Goal: Task Accomplishment & Management: Use online tool/utility

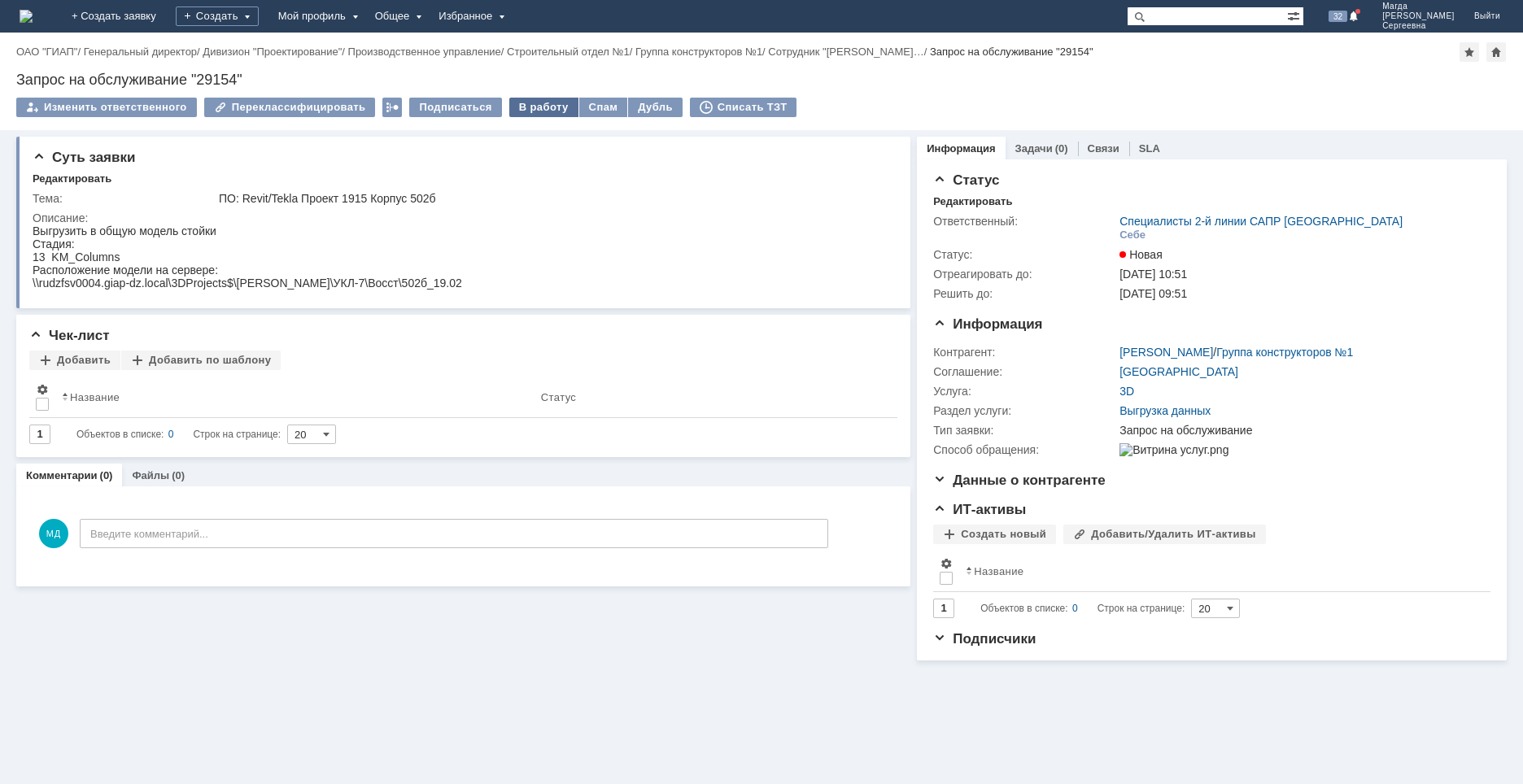
click at [516, 114] on div "В работу" at bounding box center [544, 107] width 69 height 19
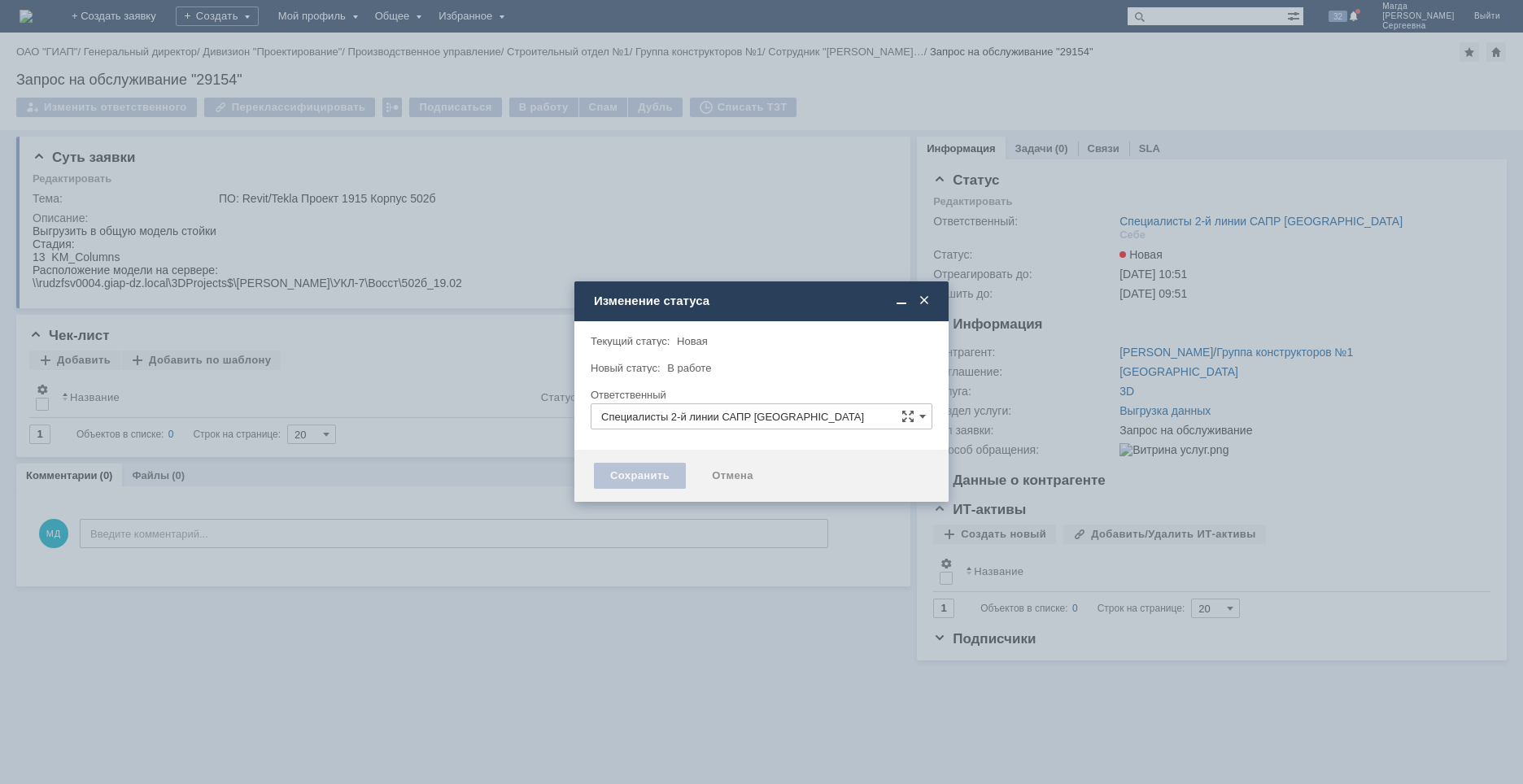
type input "Магда Дарья Сергеевна"
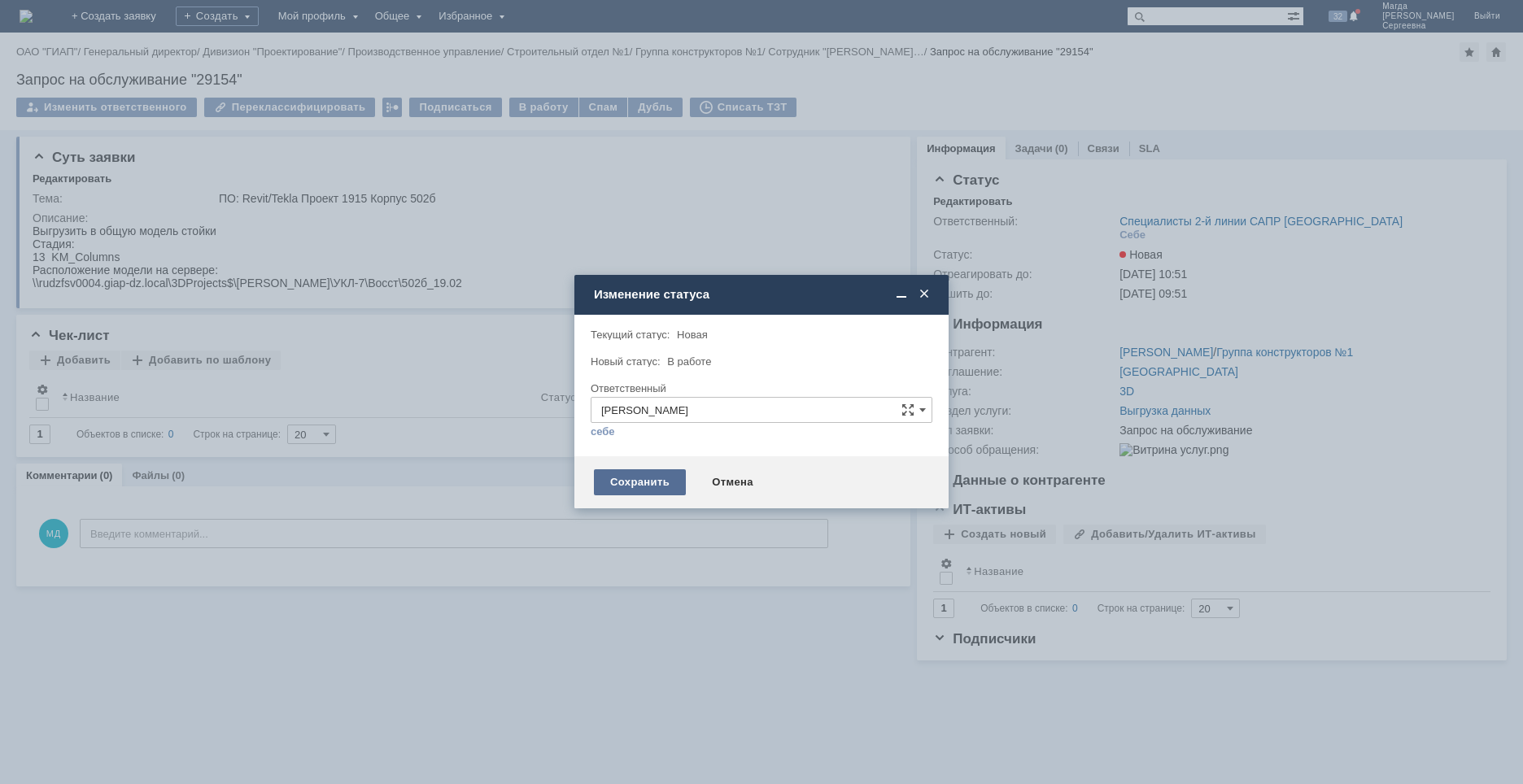
drag, startPoint x: 626, startPoint y: 462, endPoint x: 624, endPoint y: 473, distance: 11.2
click at [626, 462] on div "Сохранить Отмена" at bounding box center [762, 482] width 374 height 52
click at [624, 481] on div "Сохранить" at bounding box center [640, 482] width 92 height 26
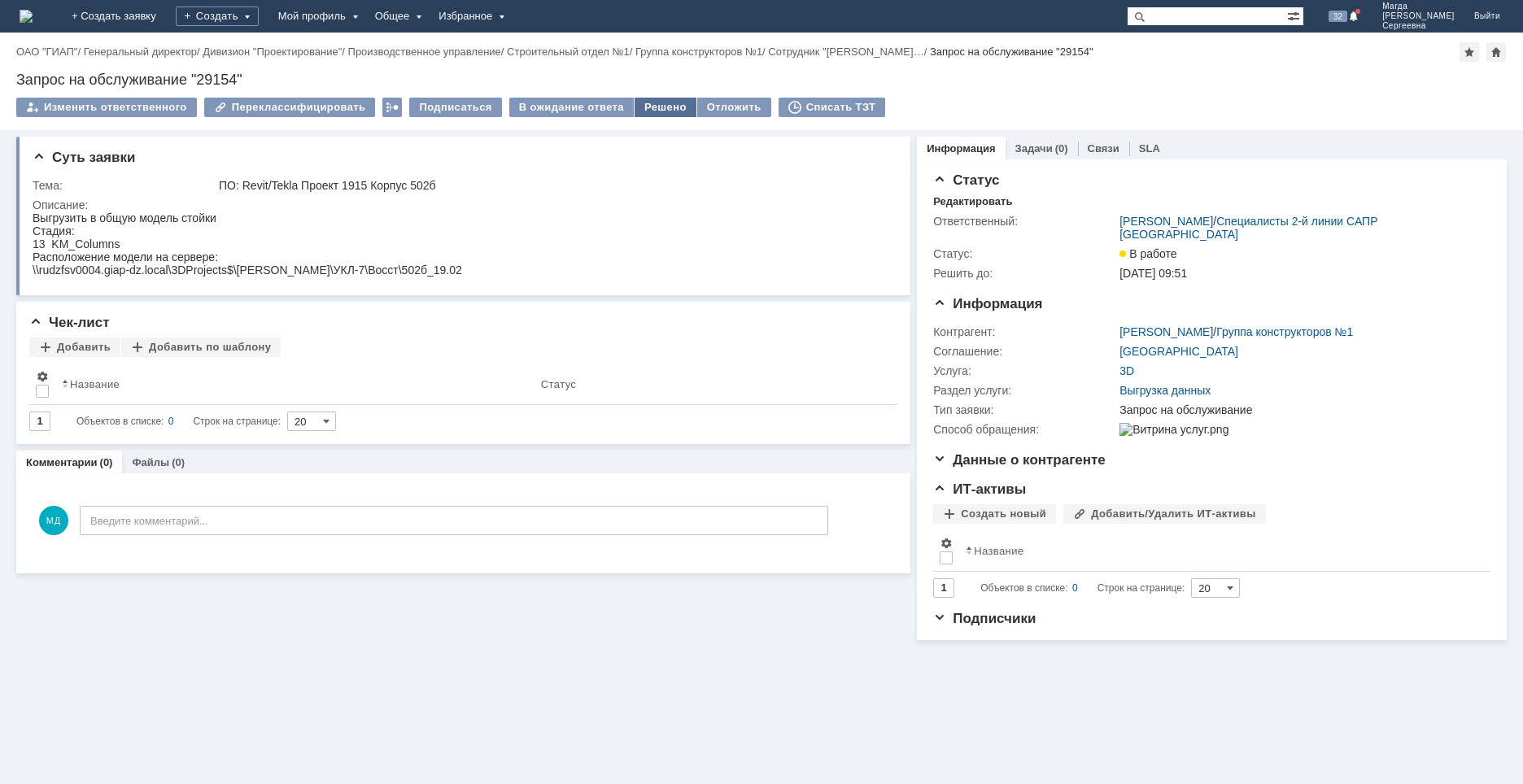
click at [655, 103] on div "Решено" at bounding box center [666, 107] width 62 height 19
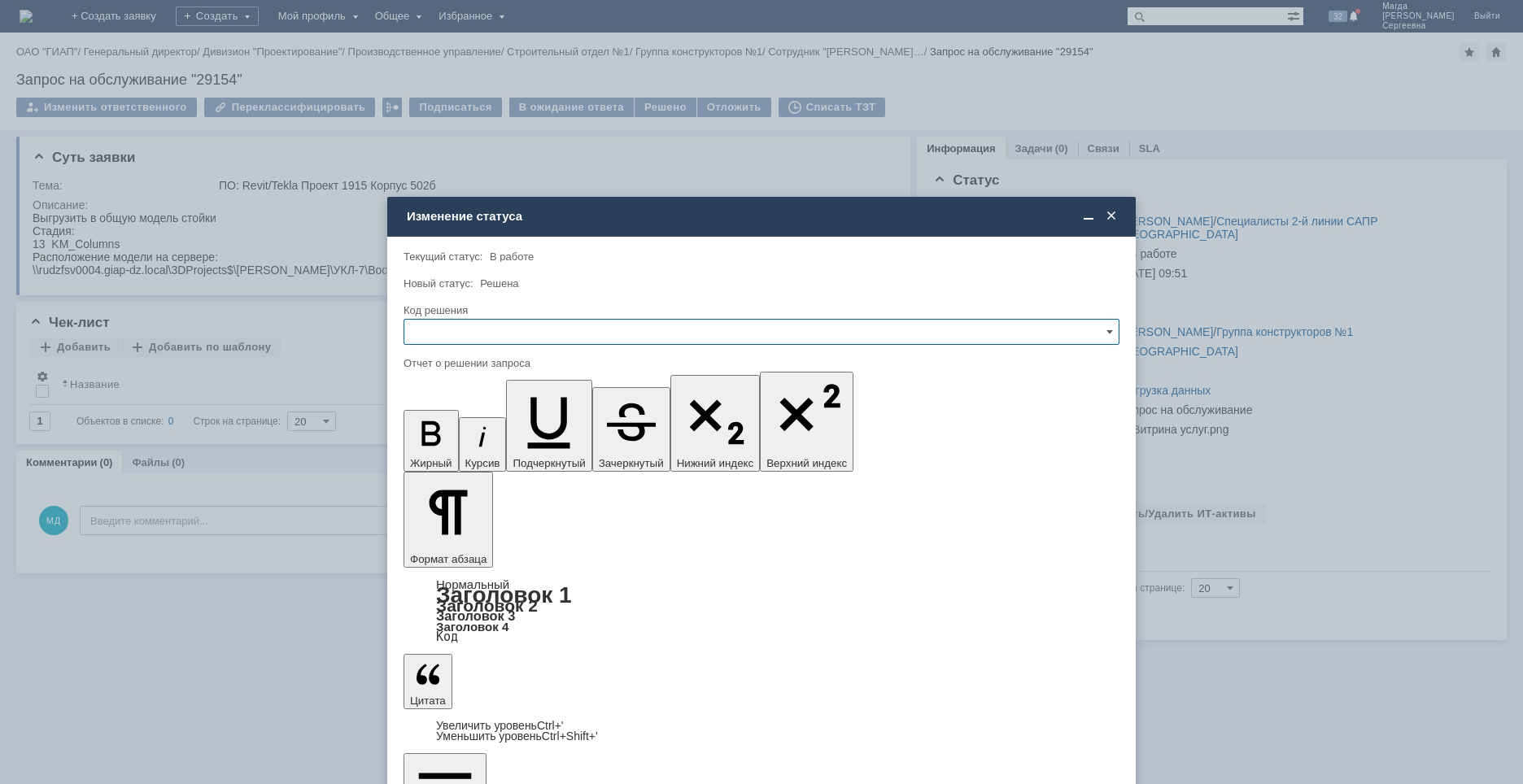
click at [523, 339] on input "text" at bounding box center [762, 331] width 716 height 26
click at [454, 440] on span "Решено" at bounding box center [762, 442] width 695 height 13
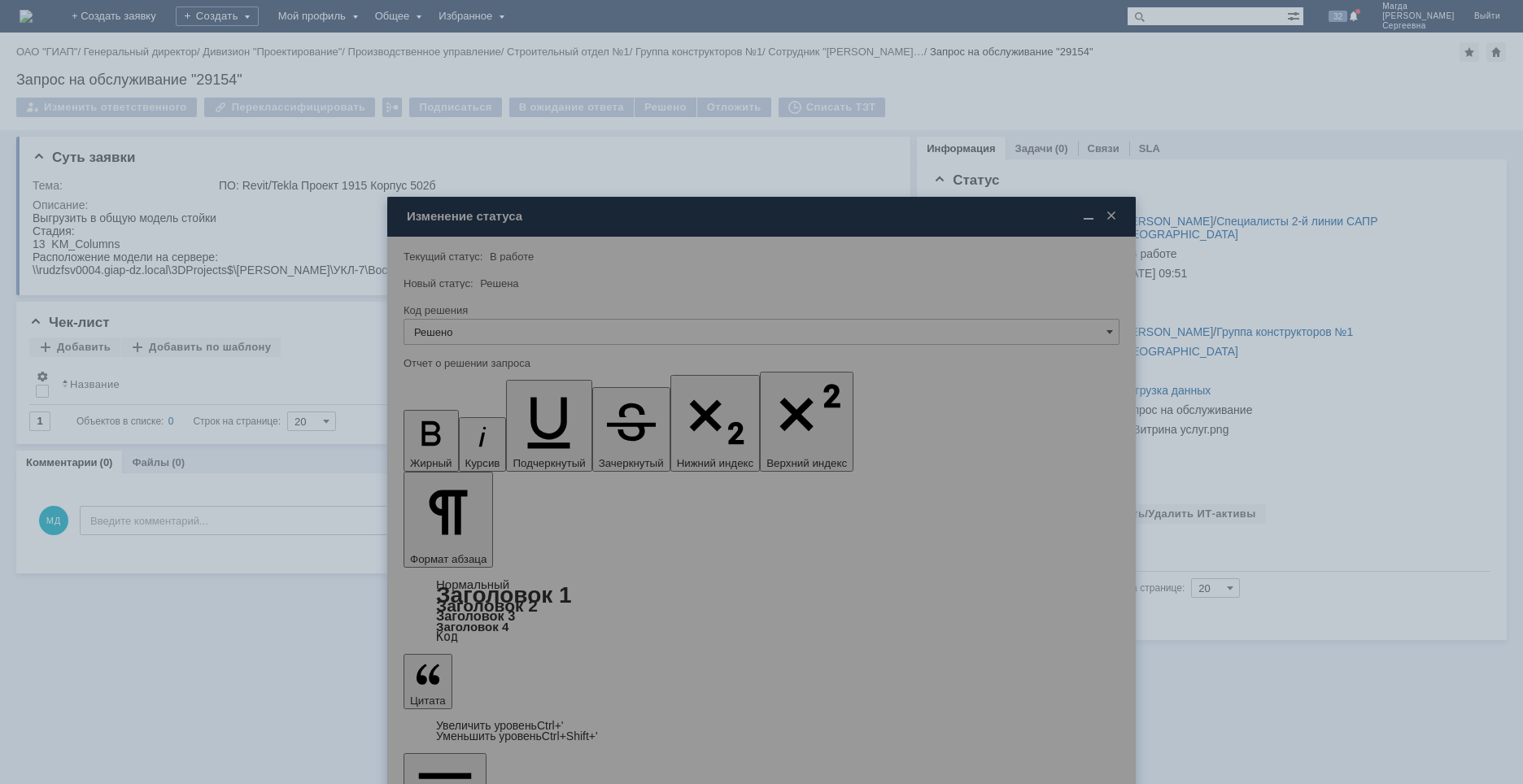
type input "Решено"
